Goal: Information Seeking & Learning: Learn about a topic

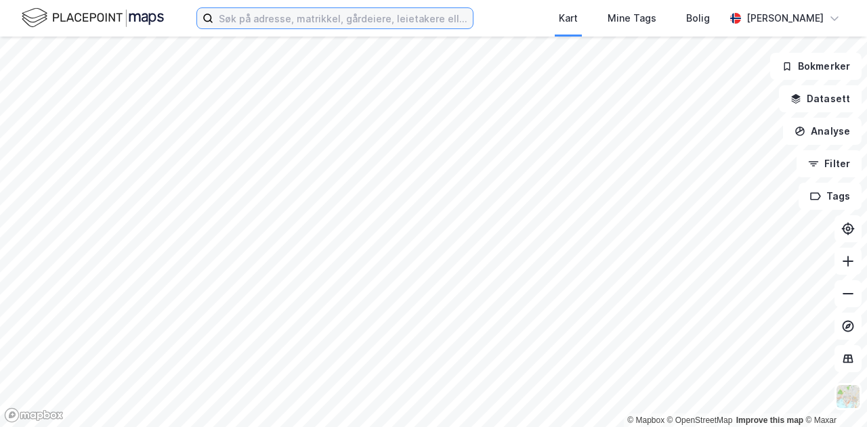
click at [274, 22] on input at bounding box center [342, 18] width 259 height 20
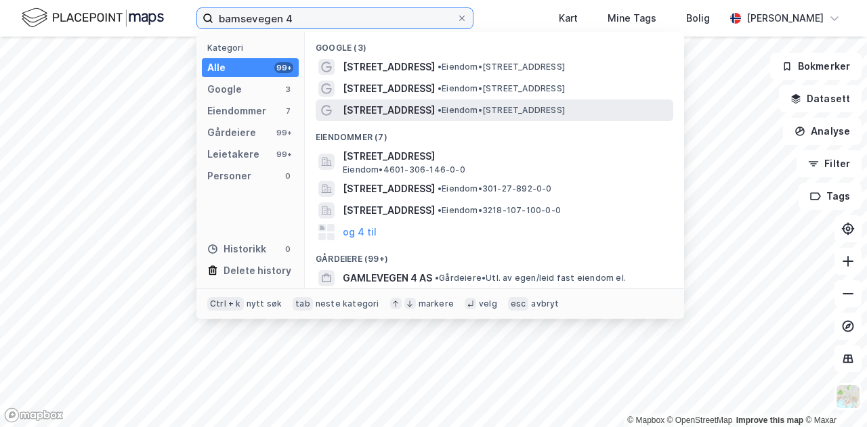
type input "bamsevegen 4"
click at [624, 102] on div "[STREET_ADDRESS] • Eiendom • [STREET_ADDRESS]" at bounding box center [507, 110] width 328 height 16
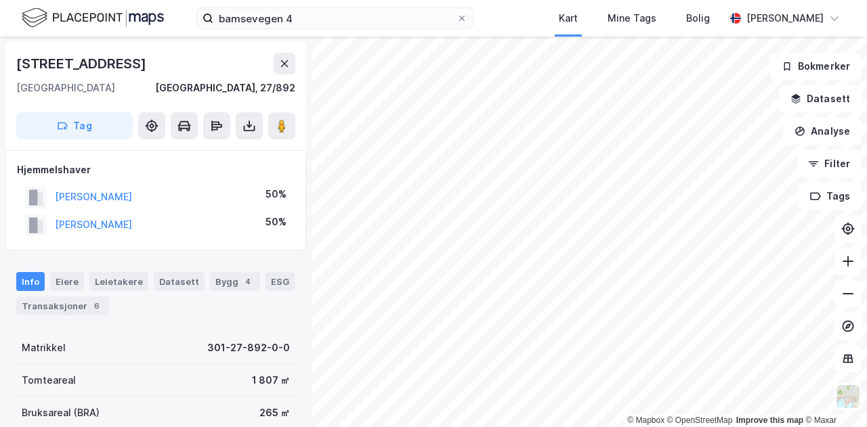
drag, startPoint x: 218, startPoint y: 216, endPoint x: 35, endPoint y: 228, distance: 183.2
click at [35, 228] on div "[PERSON_NAME] 50%" at bounding box center [156, 225] width 278 height 28
copy button "[PERSON_NAME]"
drag, startPoint x: 213, startPoint y: 205, endPoint x: 30, endPoint y: 195, distance: 182.4
click at [30, 195] on div "[PERSON_NAME] 50%" at bounding box center [156, 198] width 278 height 28
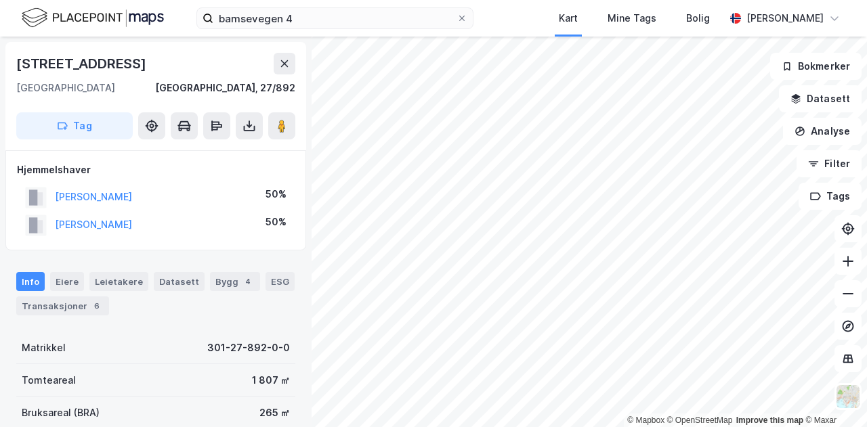
copy button "[PERSON_NAME]"
click at [227, 213] on div "[PERSON_NAME] 50%" at bounding box center [156, 225] width 278 height 28
drag, startPoint x: 206, startPoint y: 229, endPoint x: 53, endPoint y: 223, distance: 153.2
click at [53, 223] on div "[PERSON_NAME] 50%" at bounding box center [156, 225] width 278 height 28
copy button "[PERSON_NAME]"
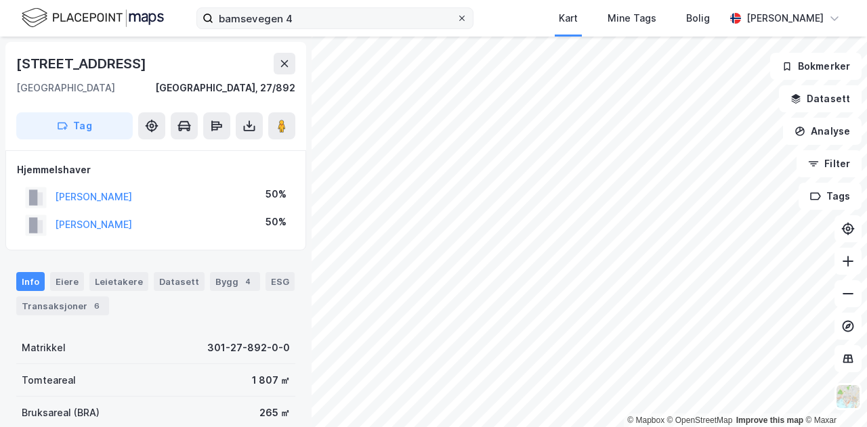
click at [458, 21] on icon at bounding box center [462, 18] width 8 height 8
click at [433, 21] on input "bamsevegen 4" at bounding box center [334, 18] width 243 height 20
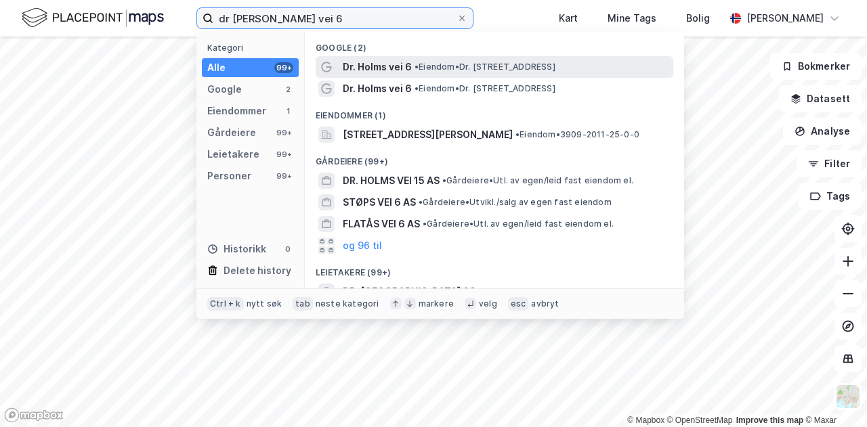
type input "dr [PERSON_NAME] vei 6"
click at [408, 74] on span "Dr. Holms vei 6" at bounding box center [377, 67] width 69 height 16
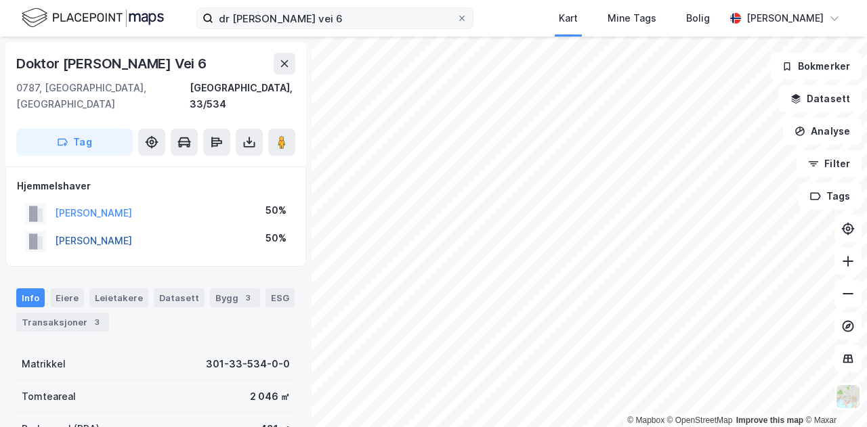
click at [0, 0] on button "[PERSON_NAME]" at bounding box center [0, 0] width 0 height 0
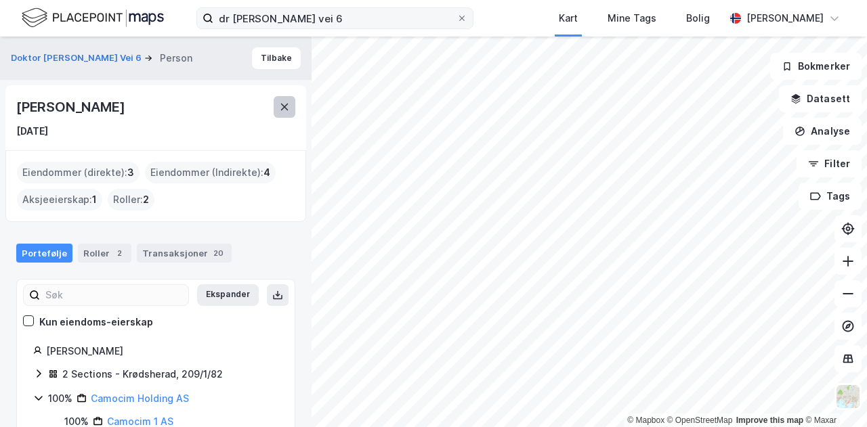
click at [281, 105] on icon at bounding box center [284, 107] width 11 height 11
